Goal: Task Accomplishment & Management: Complete application form

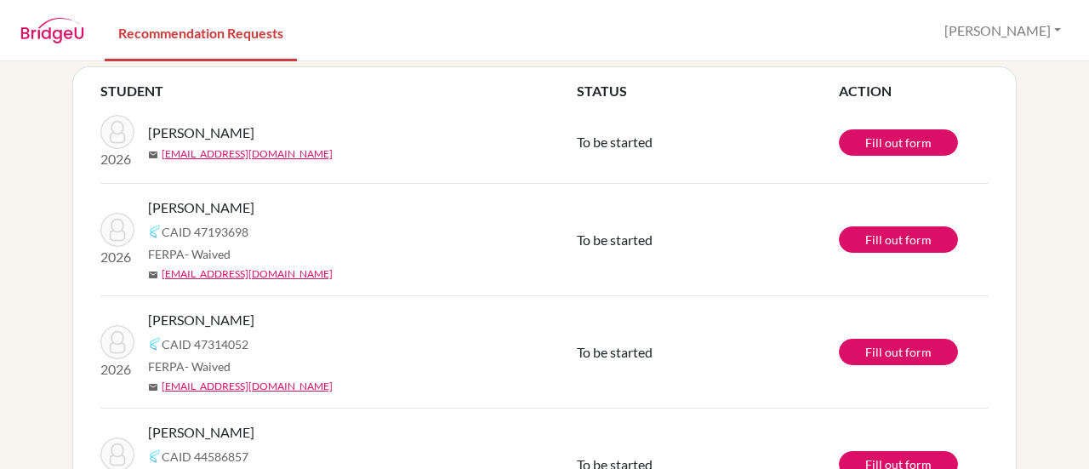
scroll to position [94, 0]
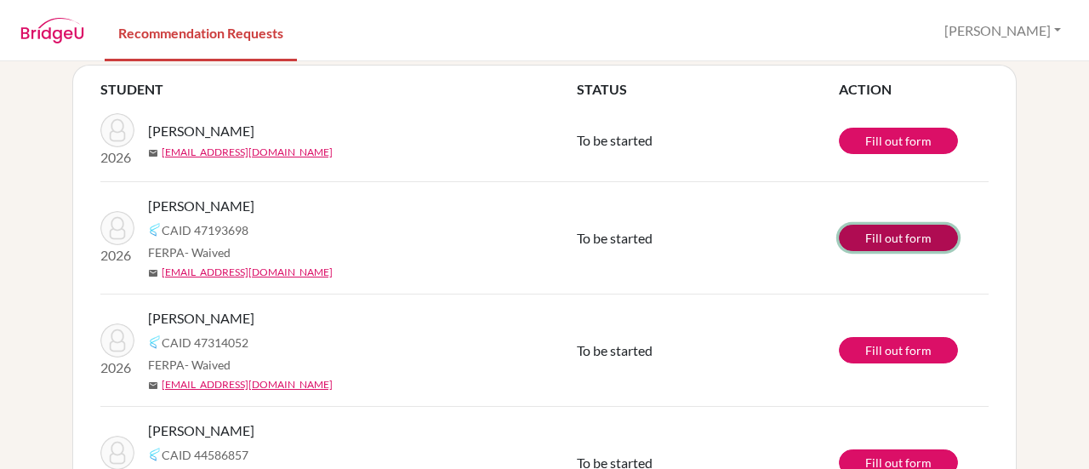
click at [879, 237] on link "Fill out form" at bounding box center [898, 238] width 119 height 26
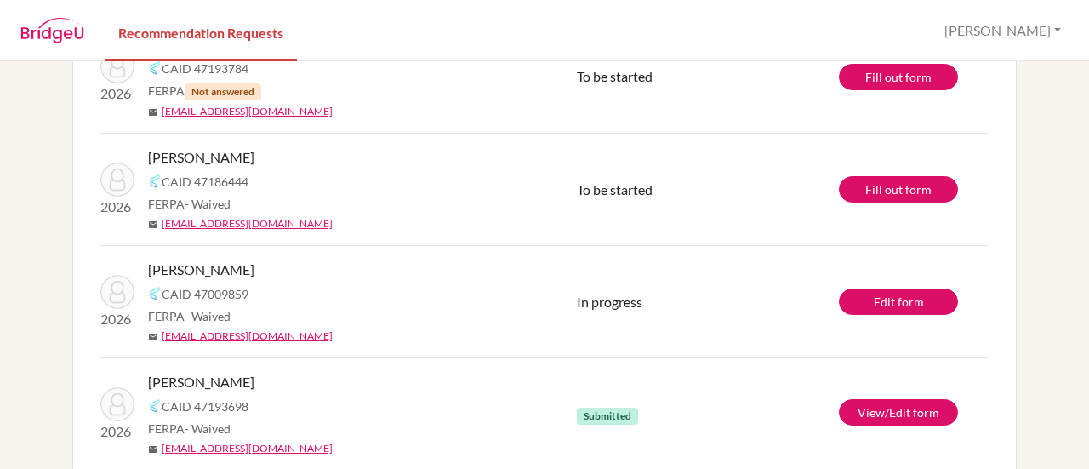
scroll to position [625, 0]
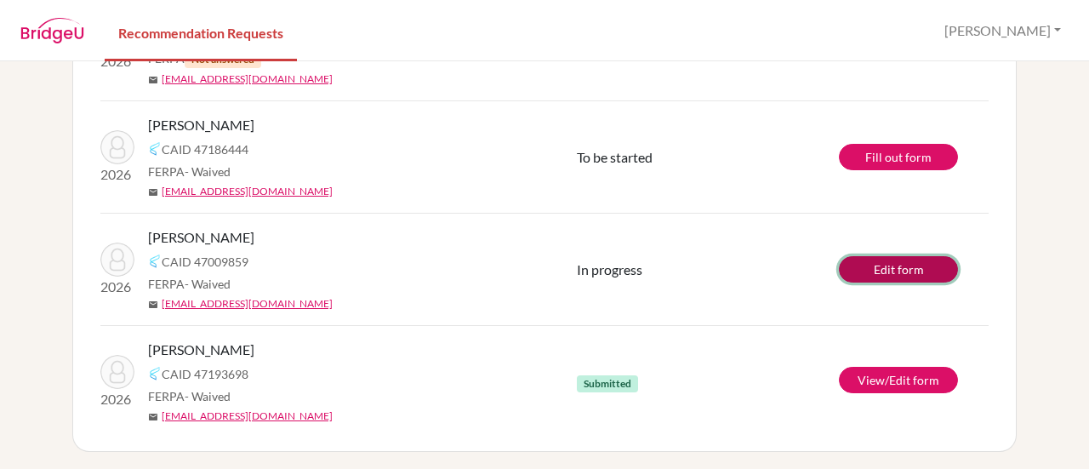
click at [874, 277] on link "Edit form" at bounding box center [898, 269] width 119 height 26
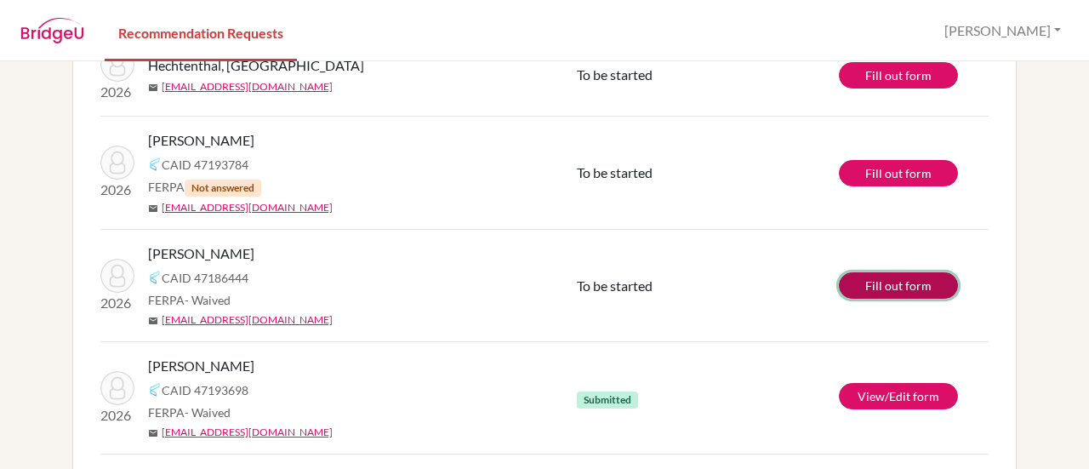
click at [896, 282] on link "Fill out form" at bounding box center [898, 285] width 119 height 26
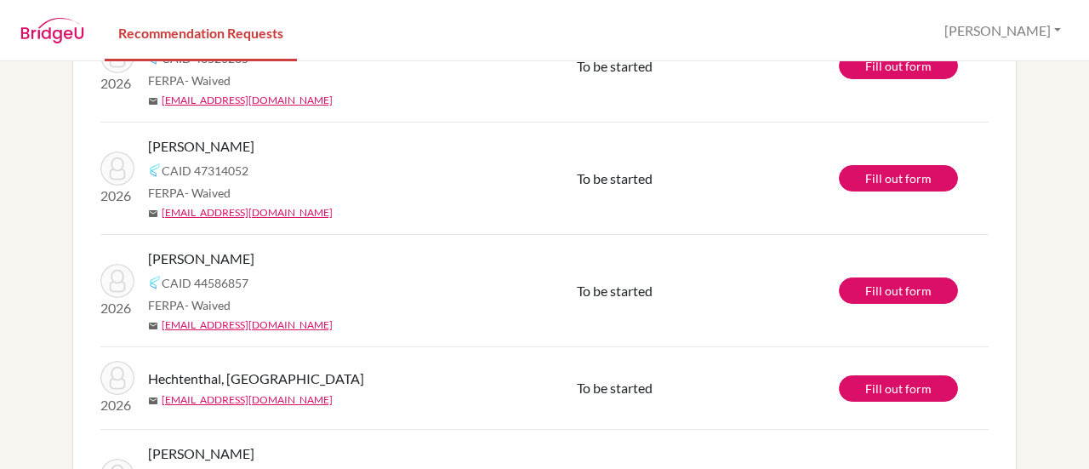
scroll to position [184, 0]
click at [859, 299] on link "Fill out form" at bounding box center [898, 290] width 119 height 26
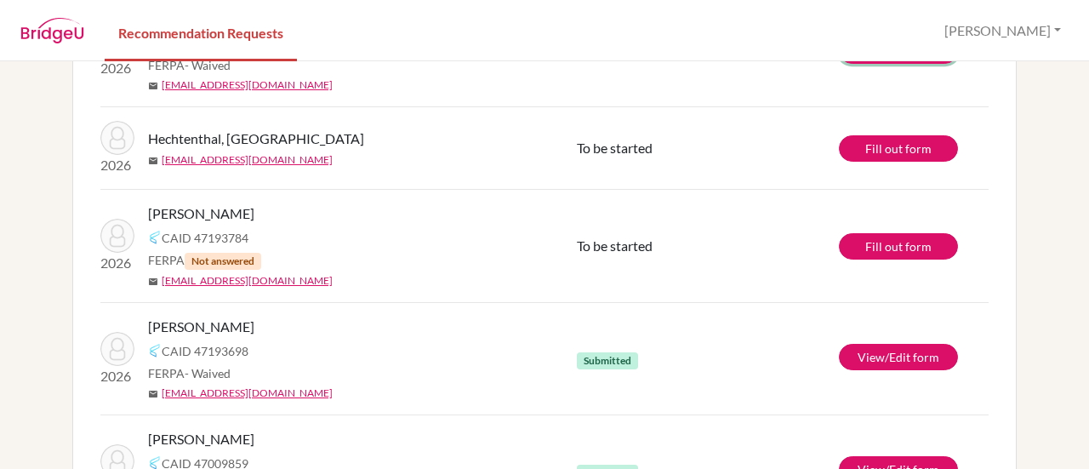
scroll to position [435, 0]
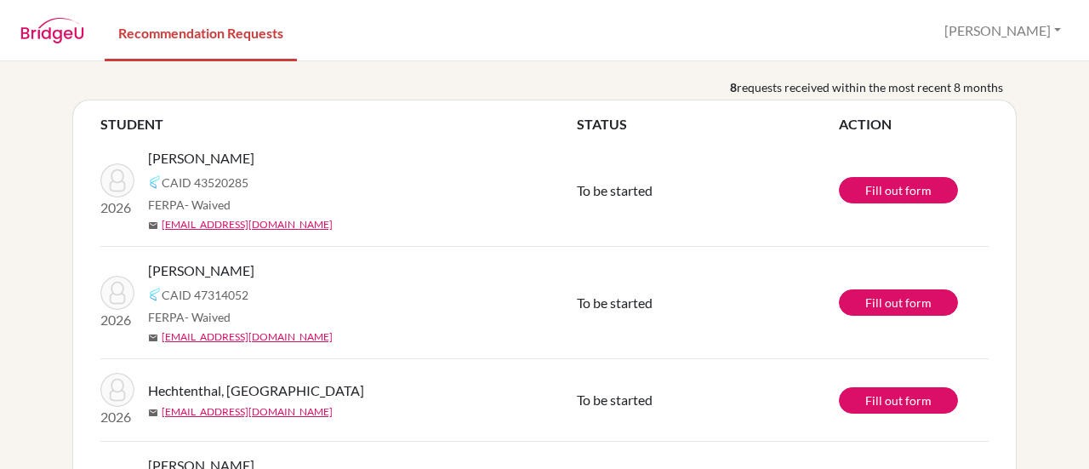
scroll to position [60, 0]
click at [886, 297] on link "Fill out form" at bounding box center [898, 302] width 119 height 26
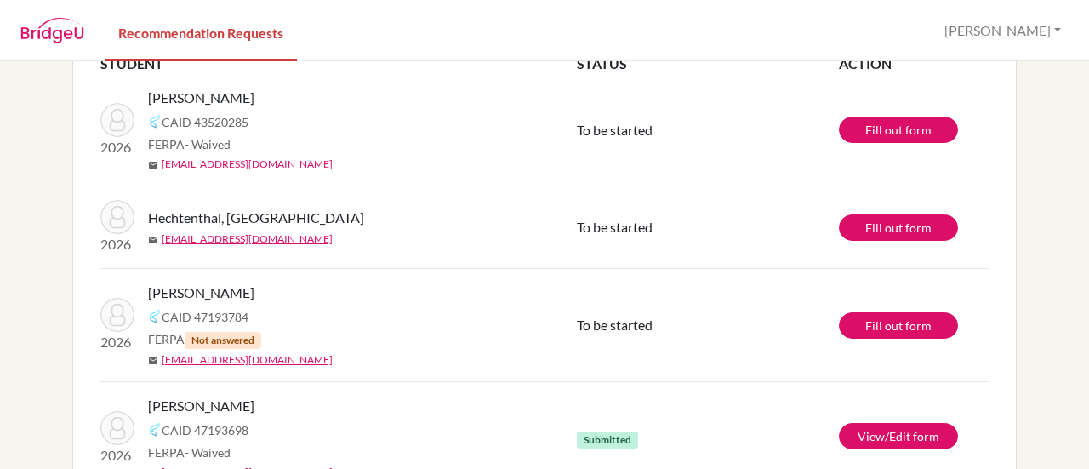
scroll to position [121, 0]
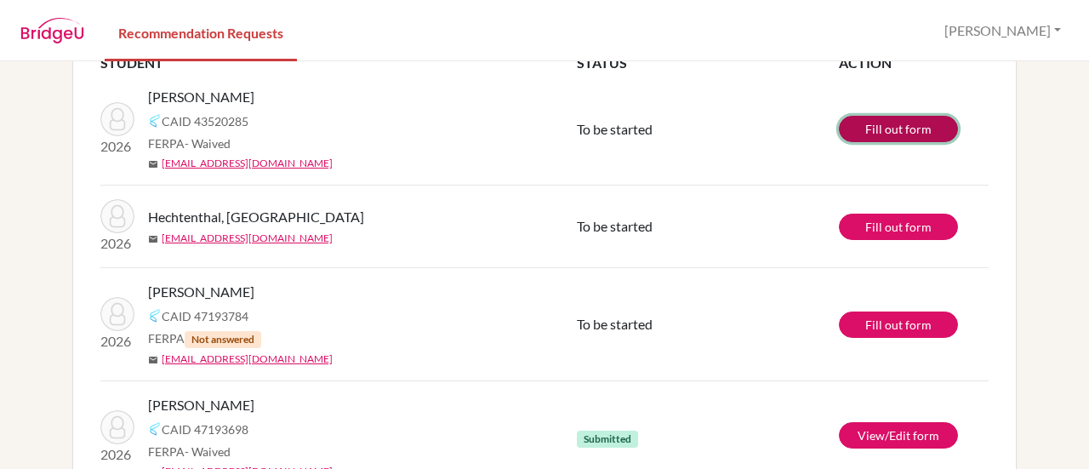
click at [873, 134] on link "Fill out form" at bounding box center [898, 129] width 119 height 26
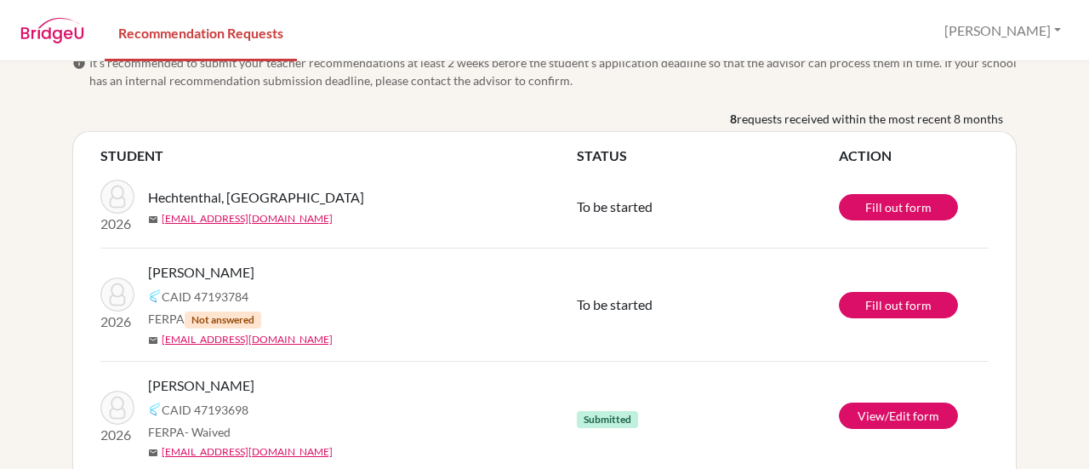
scroll to position [26, 0]
